Goal: Navigation & Orientation: Understand site structure

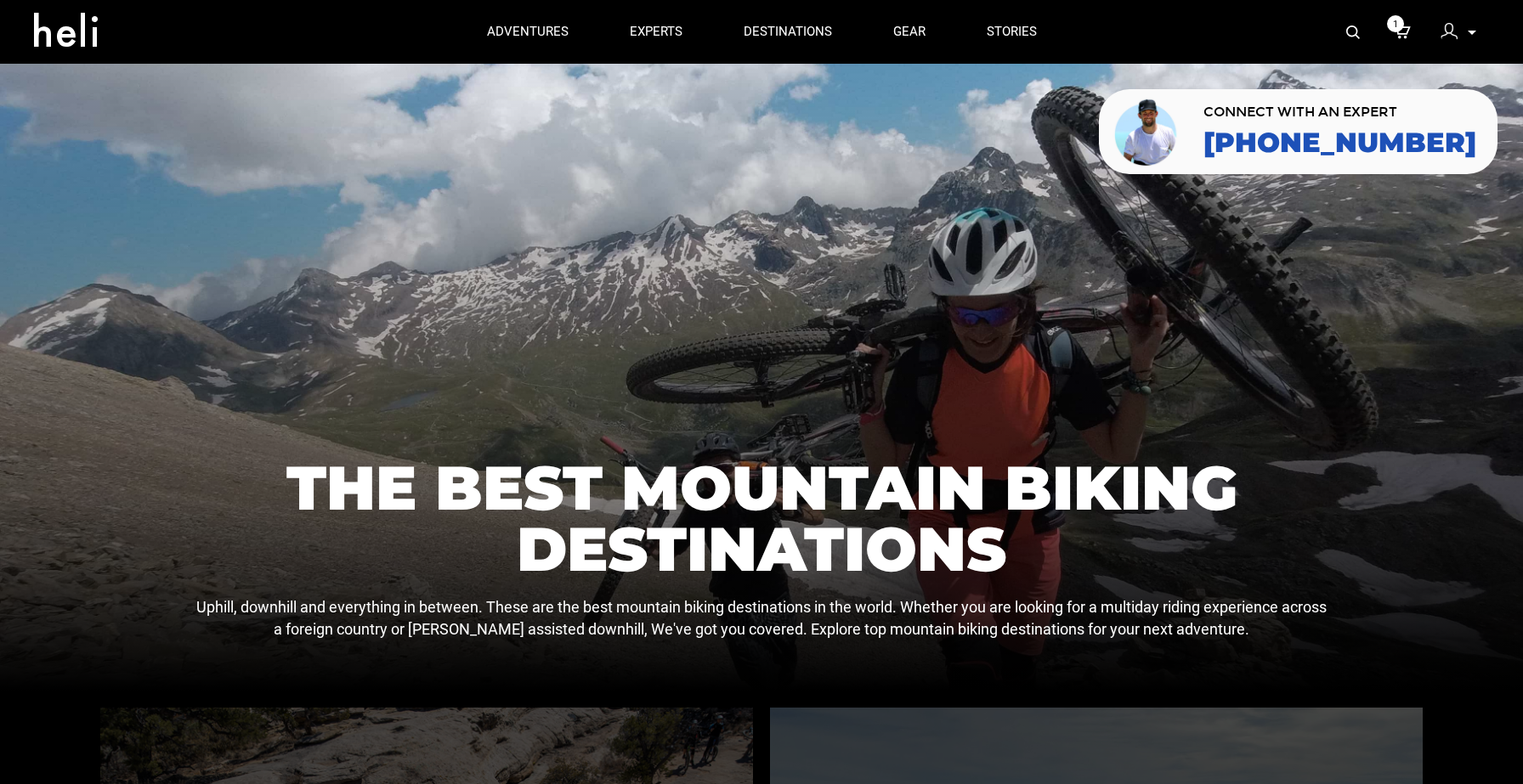
click at [1450, 34] on img at bounding box center [1449, 32] width 17 height 17
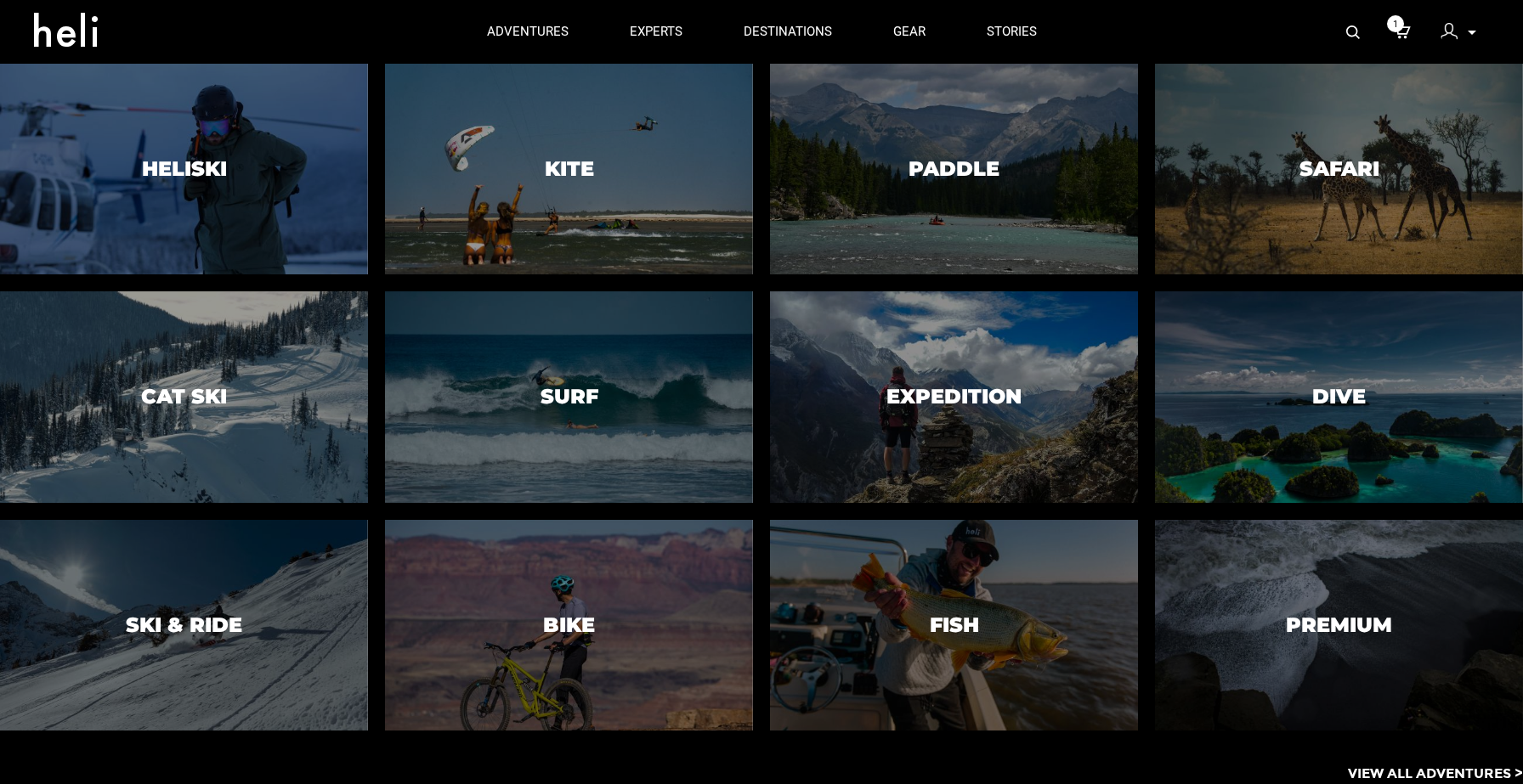
click at [1392, 772] on p "View All Adventures >" at bounding box center [1435, 774] width 175 height 20
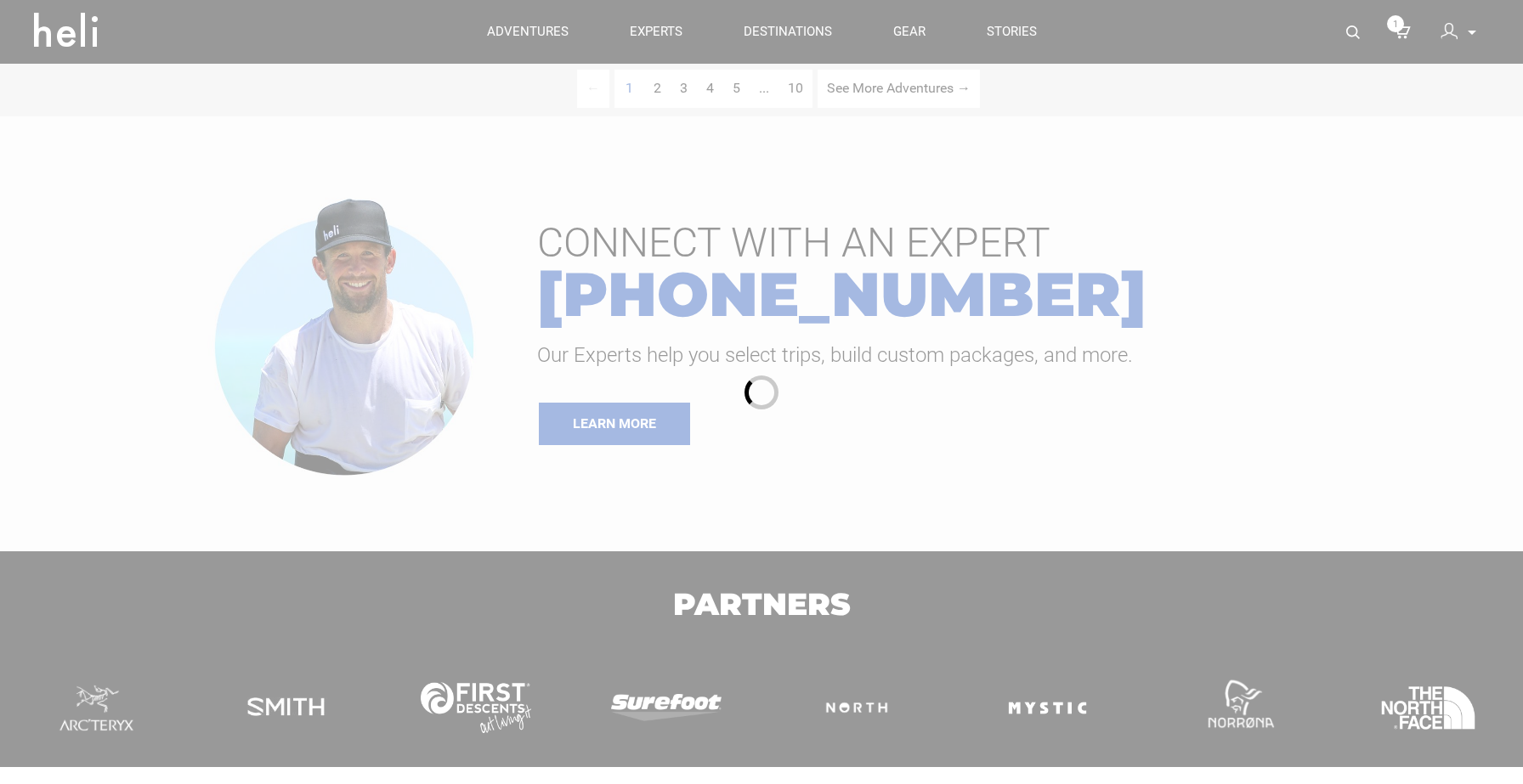
scroll to position [347, 0]
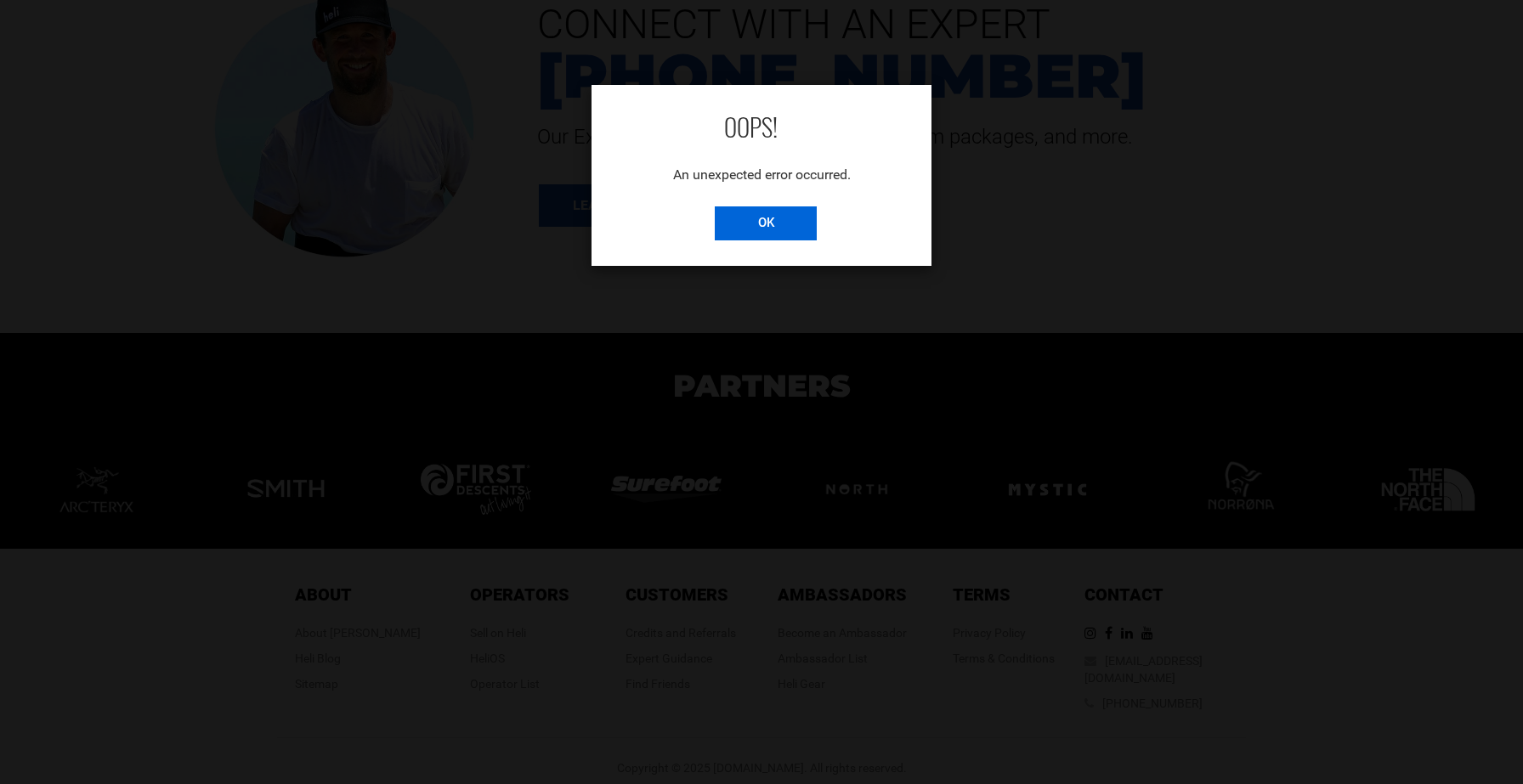
click at [769, 226] on input "OK" at bounding box center [765, 223] width 102 height 34
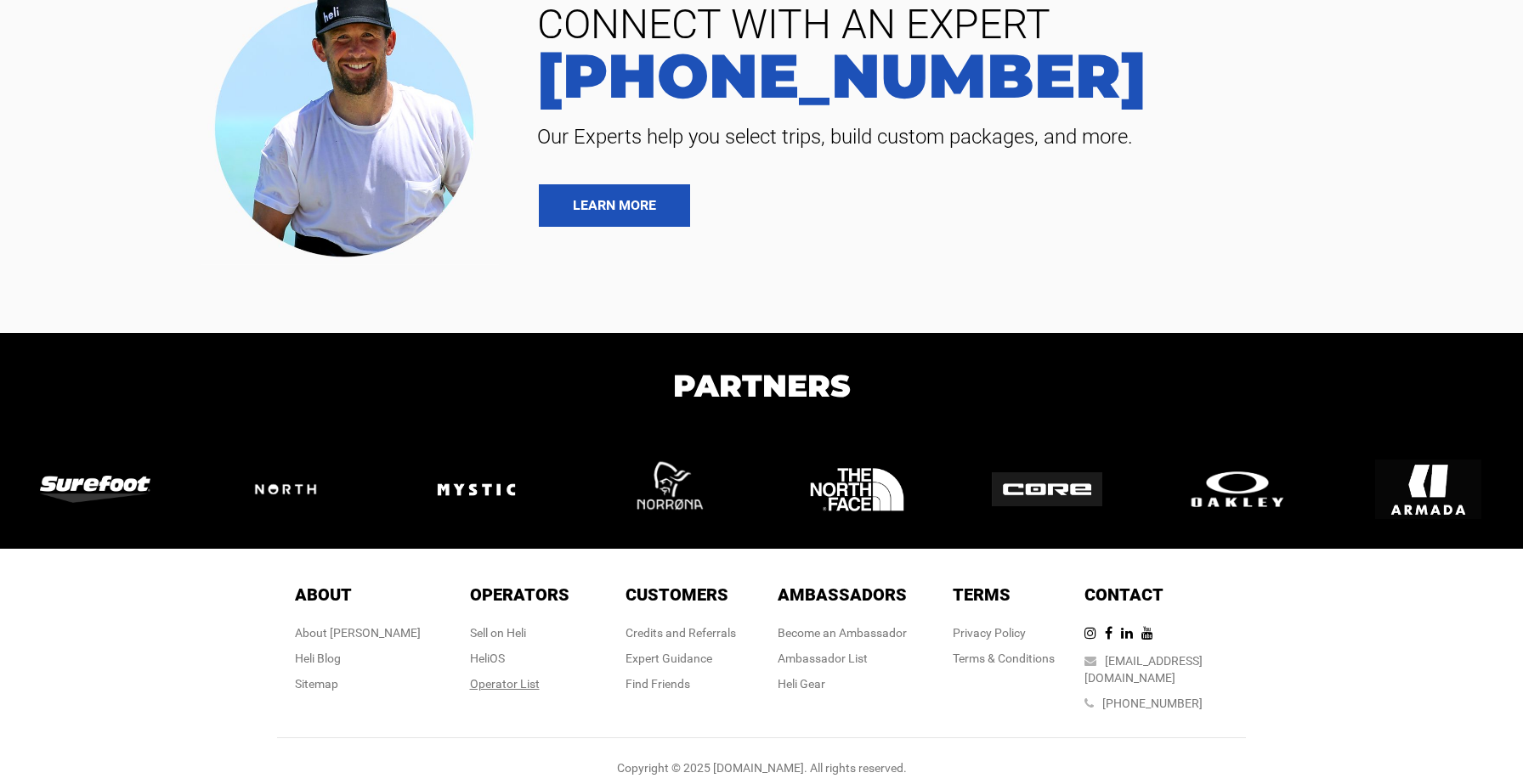
click at [525, 689] on div "Operator List" at bounding box center [519, 684] width 99 height 17
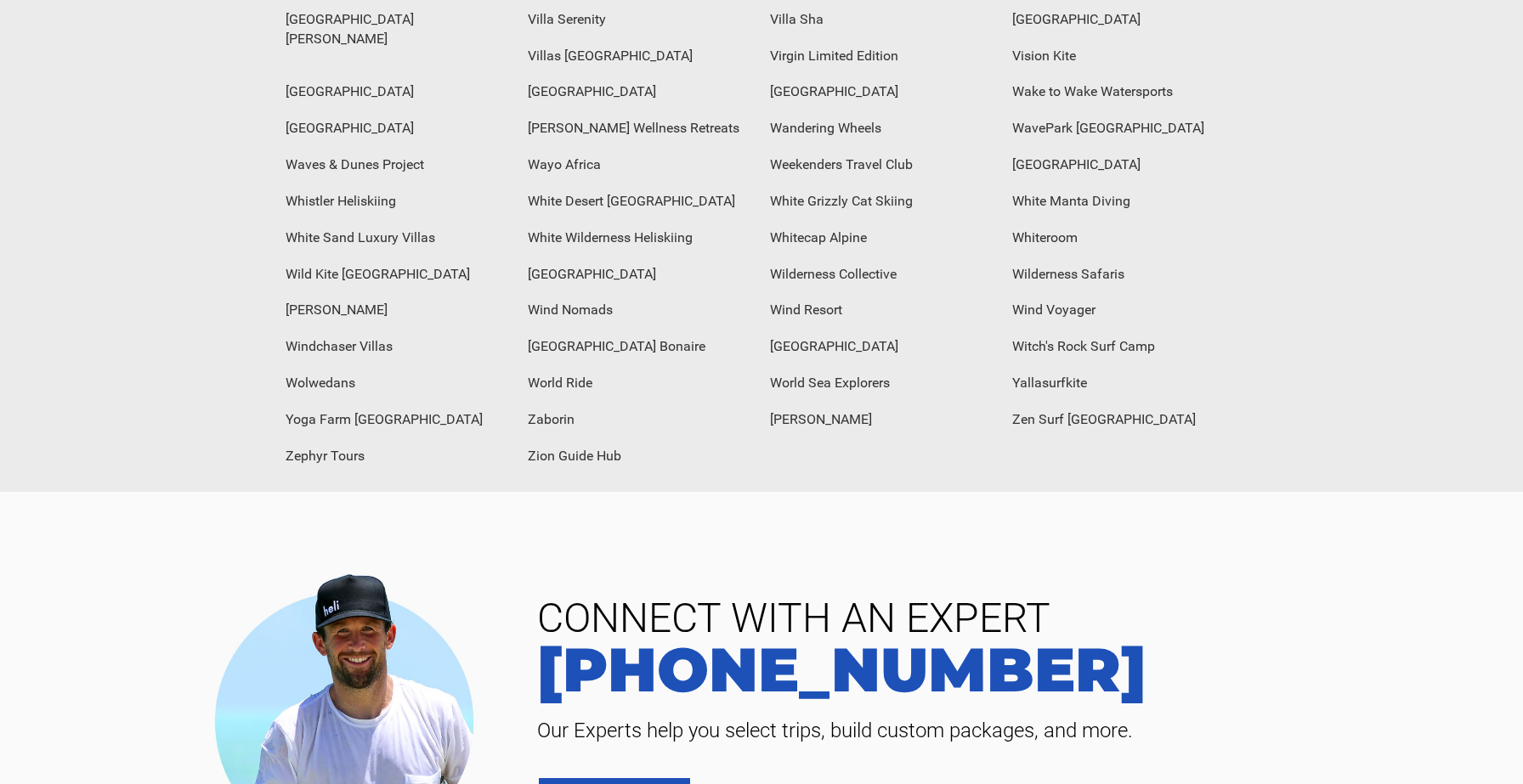
scroll to position [7027, 0]
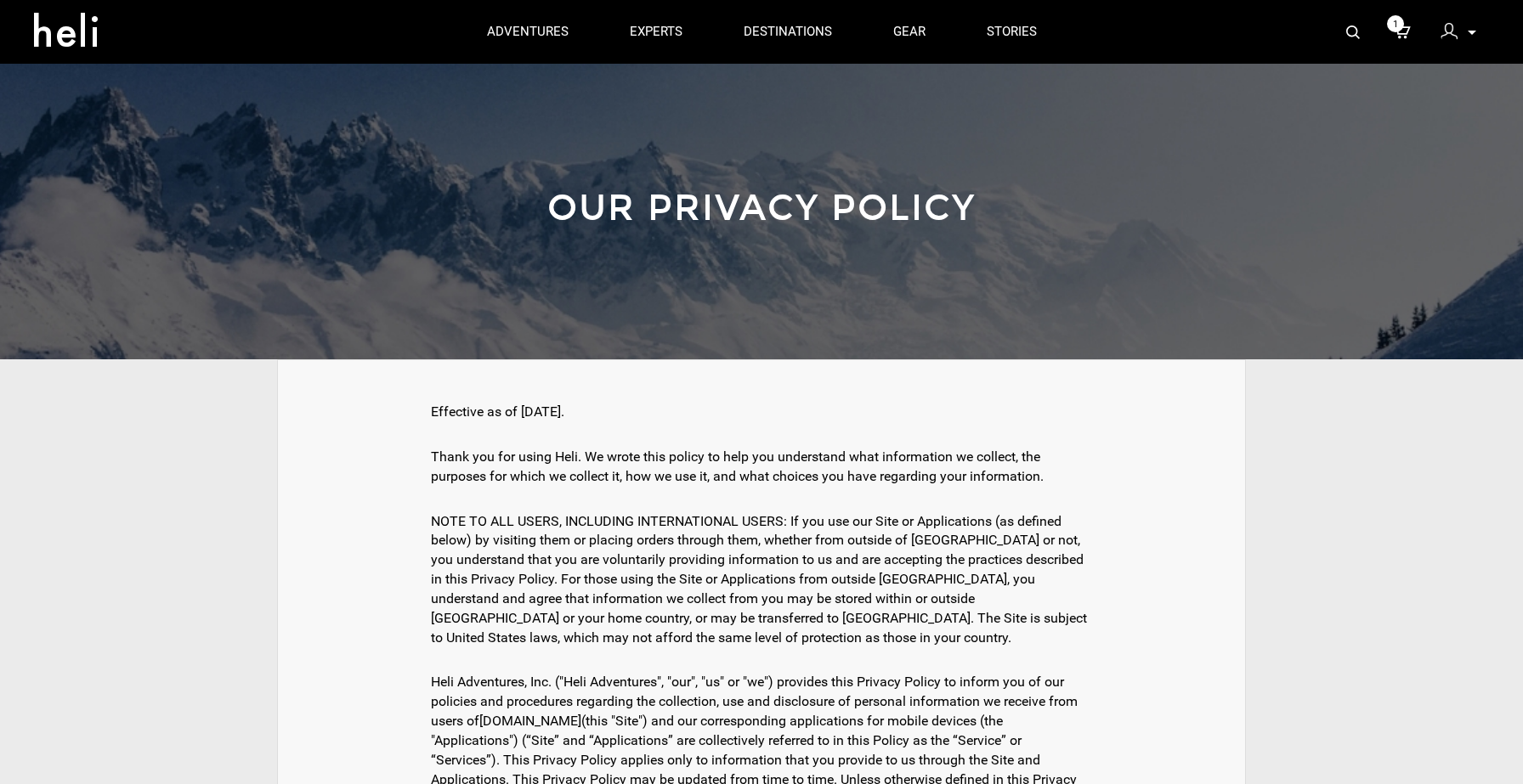
click at [1472, 35] on p at bounding box center [1471, 33] width 10 height 20
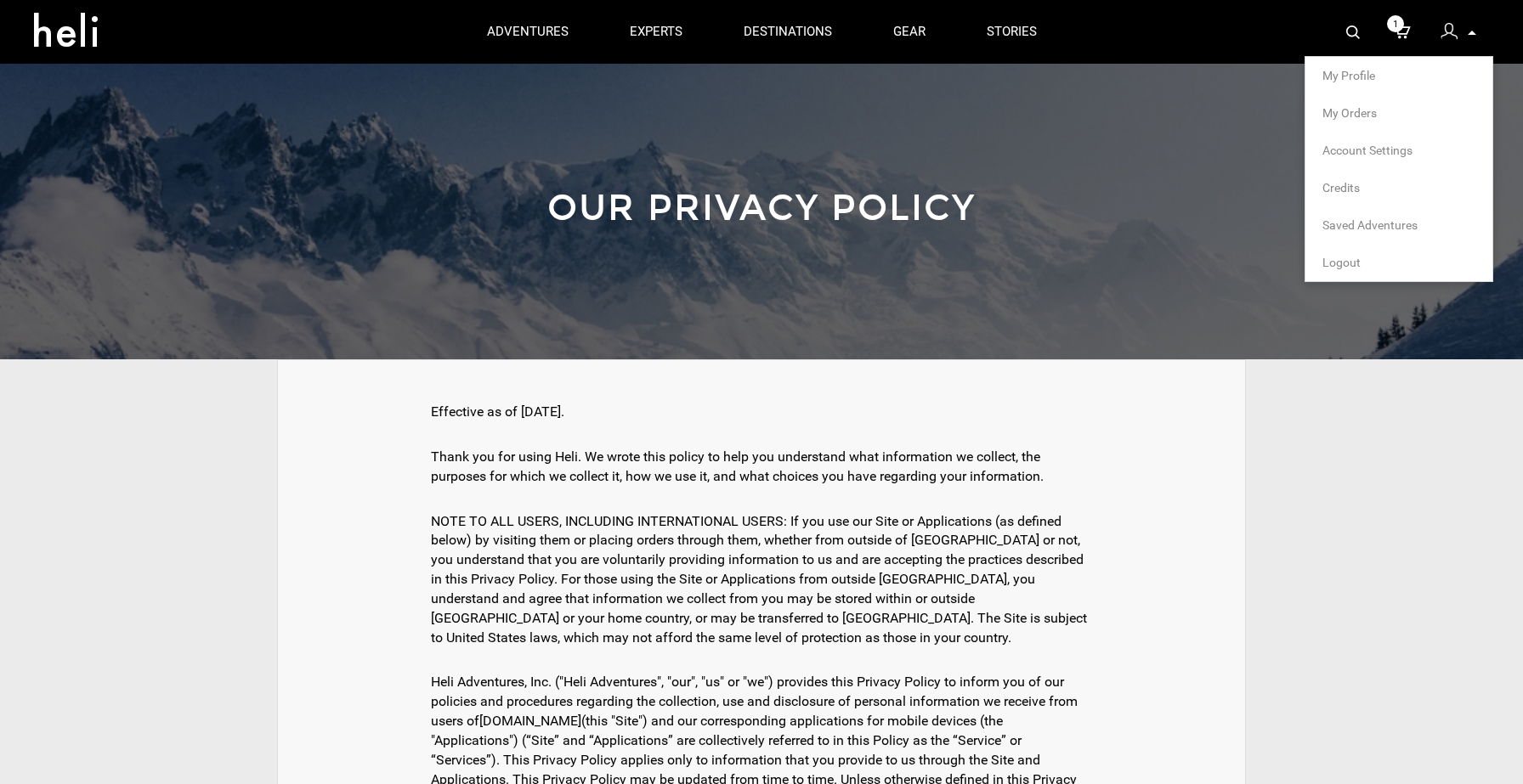
click at [1472, 35] on p at bounding box center [1471, 33] width 10 height 20
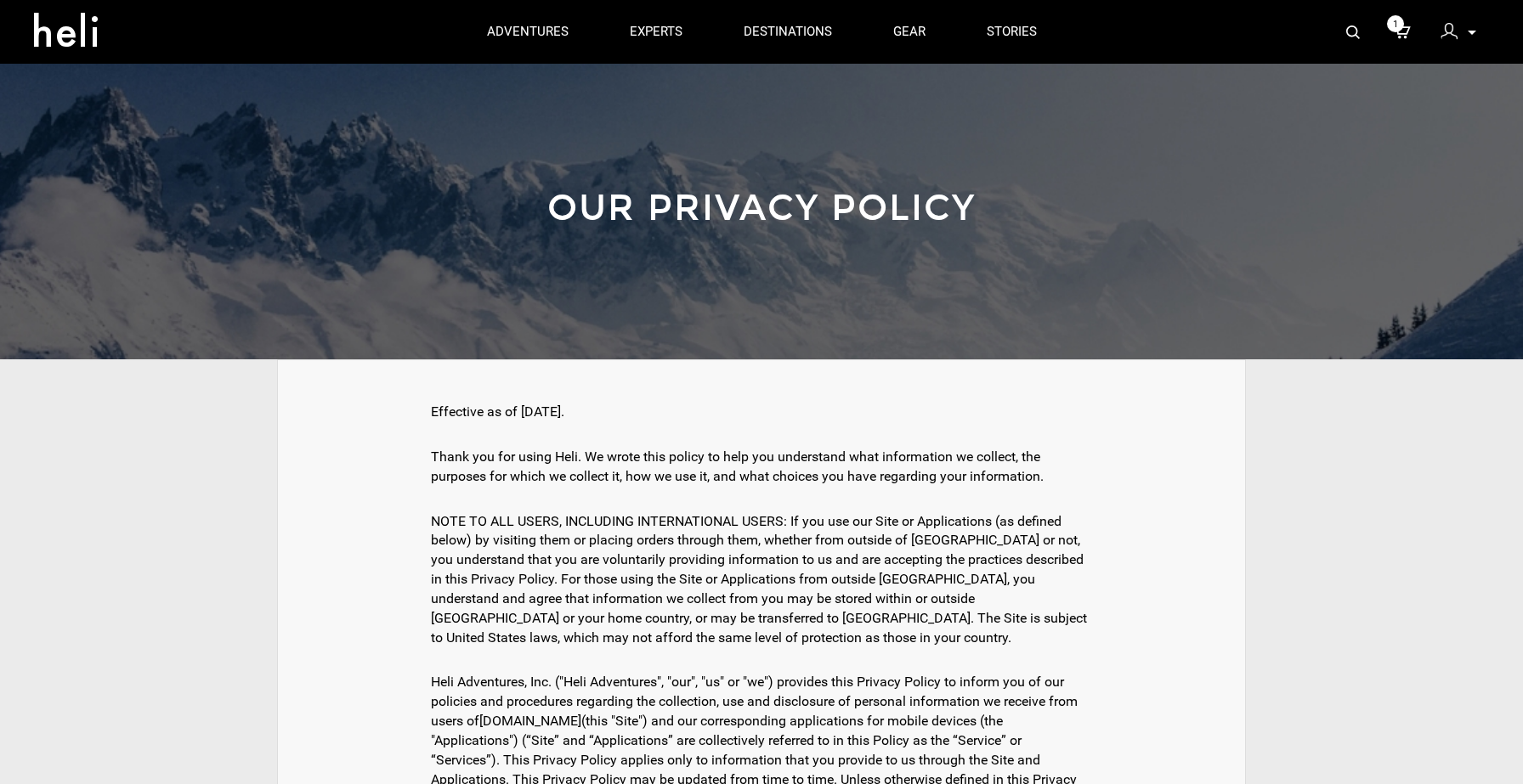
click at [1475, 33] on icon at bounding box center [1472, 32] width 9 height 4
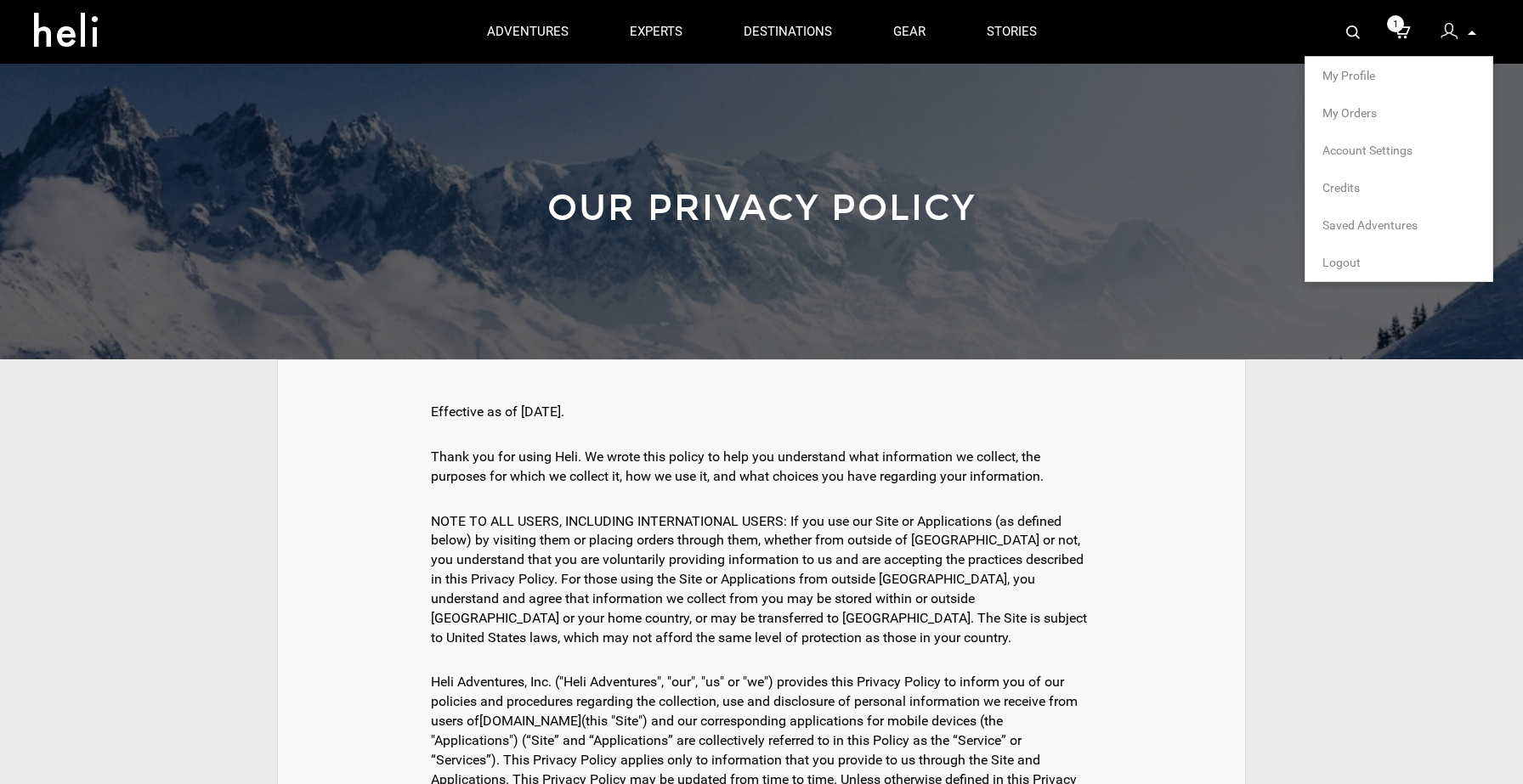
click at [1224, 30] on div "1 My Profile My Orders Account Settings Credits Saved Adventures Logout" at bounding box center [1278, 32] width 422 height 64
